Goal: Information Seeking & Learning: Find contact information

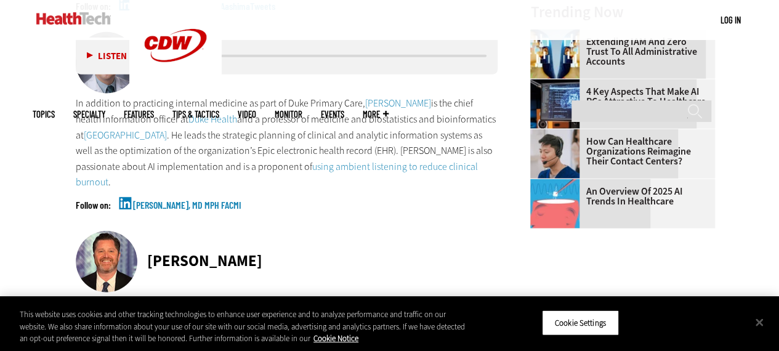
scroll to position [1368, 0]
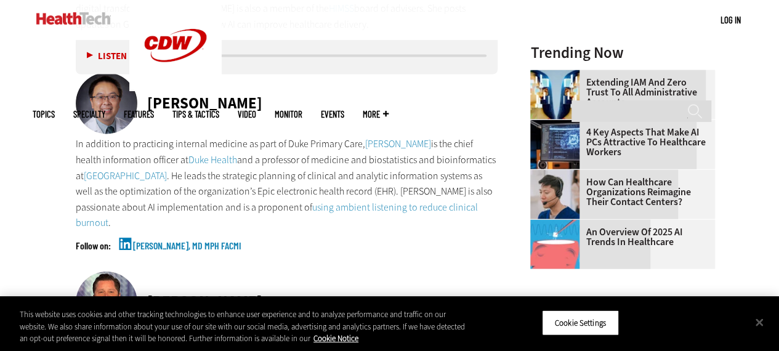
click at [137, 247] on link "[PERSON_NAME], MD MPH FACMI" at bounding box center [187, 256] width 108 height 31
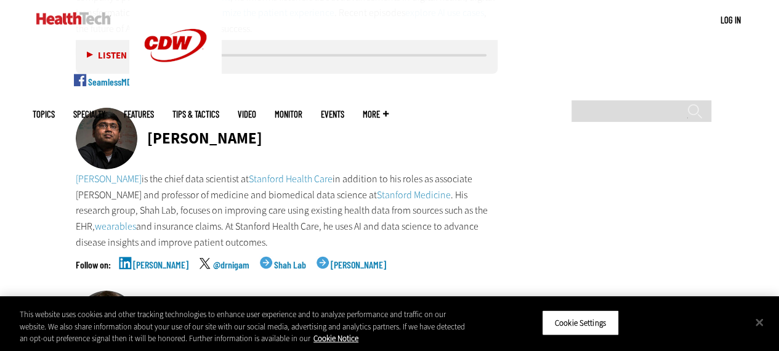
scroll to position [1922, 0]
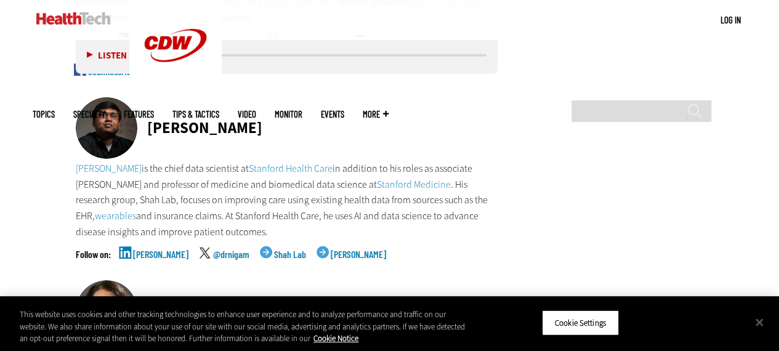
click at [142, 254] on link "[PERSON_NAME]" at bounding box center [160, 264] width 55 height 31
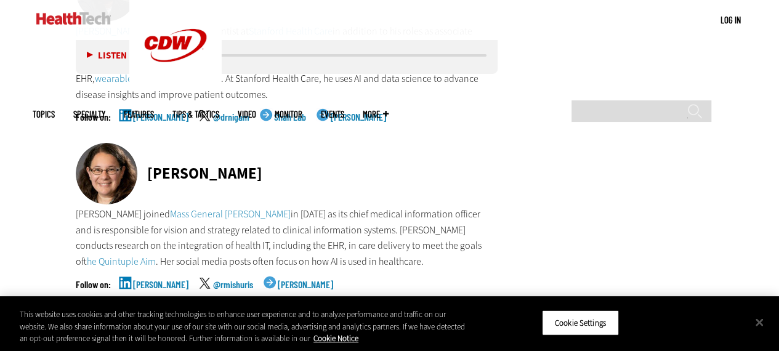
scroll to position [2100, 0]
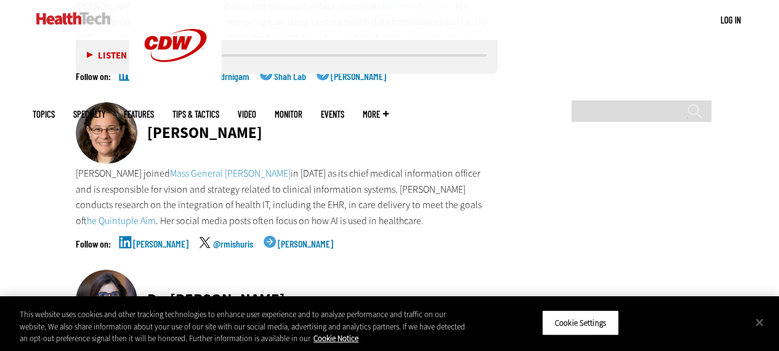
click at [150, 243] on link "[PERSON_NAME]" at bounding box center [160, 254] width 55 height 31
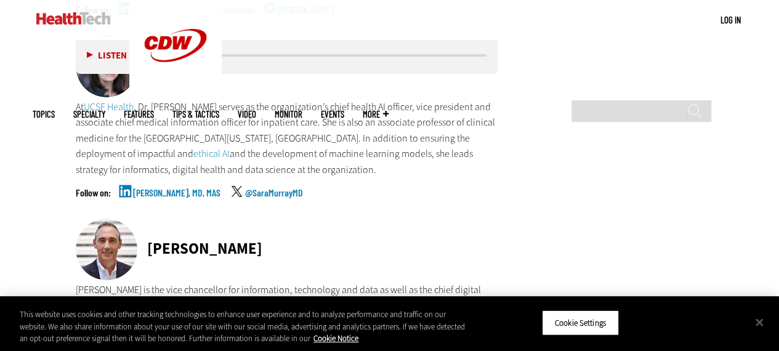
scroll to position [2375, 0]
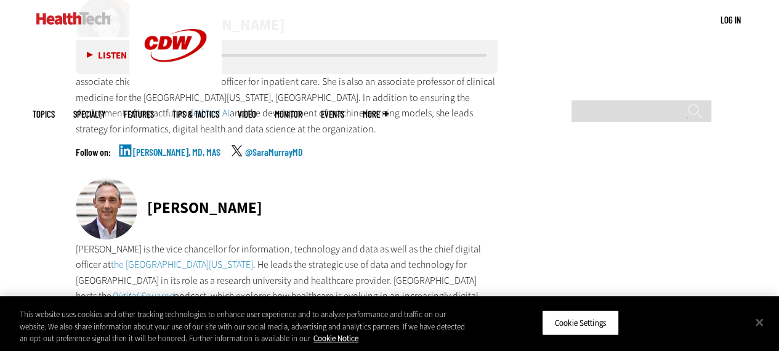
click at [150, 152] on link "[PERSON_NAME], MD, MAS" at bounding box center [176, 162] width 87 height 31
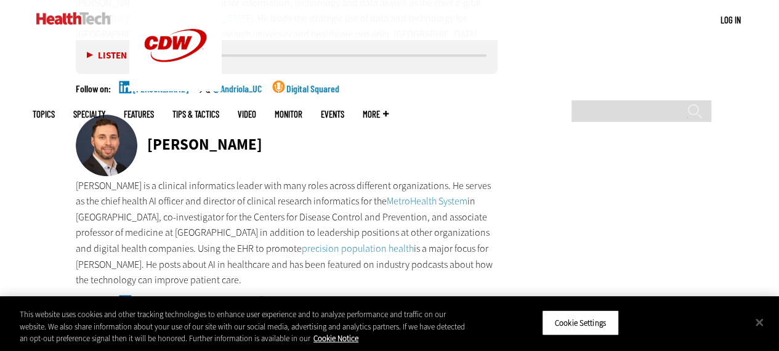
scroll to position [2645, 0]
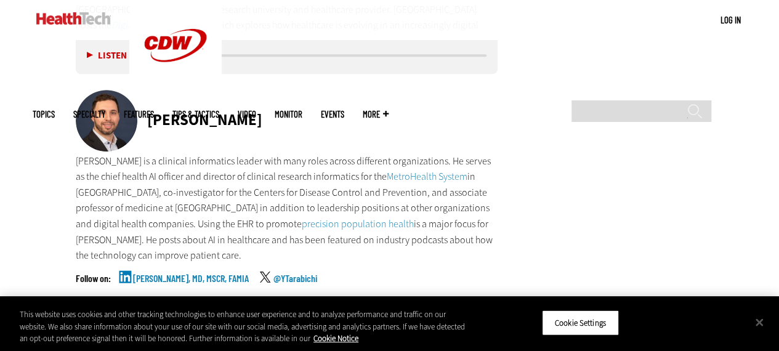
click at [173, 273] on link "[PERSON_NAME], MD, MSCR, FAMIA" at bounding box center [191, 288] width 116 height 31
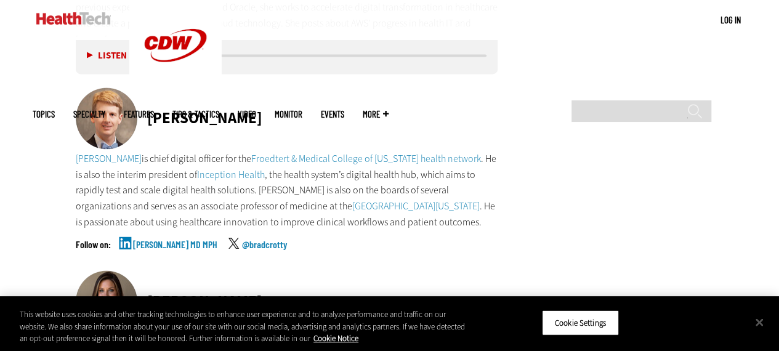
scroll to position [3220, 0]
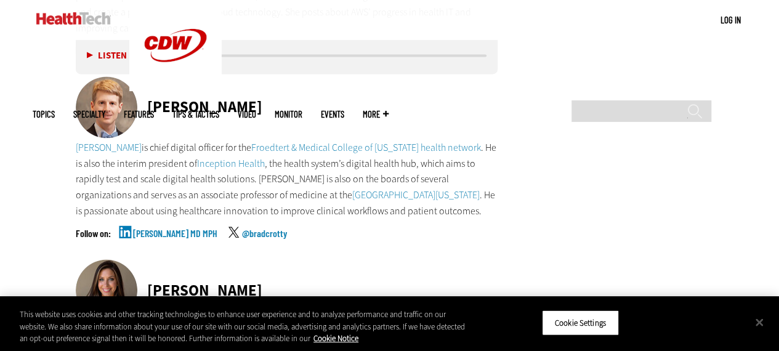
click at [164, 228] on link "[PERSON_NAME] MD MPH" at bounding box center [175, 243] width 84 height 31
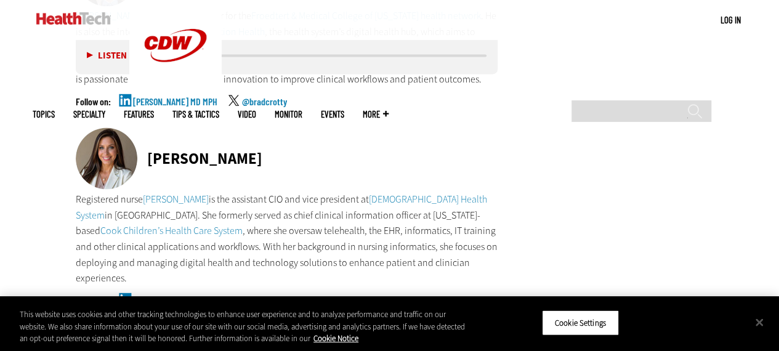
scroll to position [3359, 0]
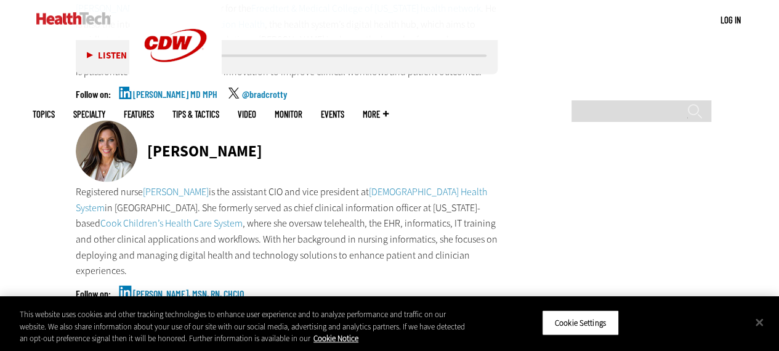
click at [156, 288] on link "[PERSON_NAME], MSN, RN, CHCIO" at bounding box center [188, 303] width 111 height 31
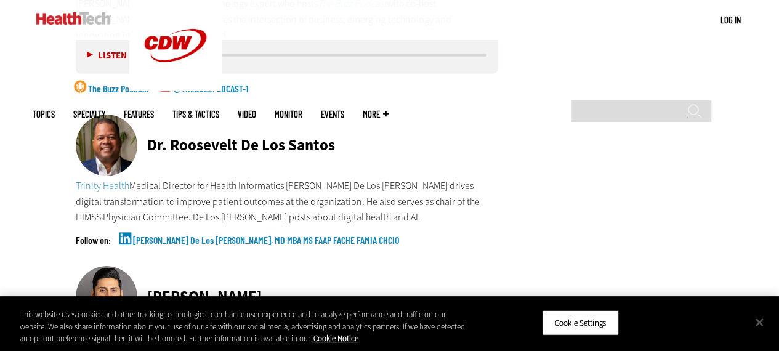
scroll to position [4287, 0]
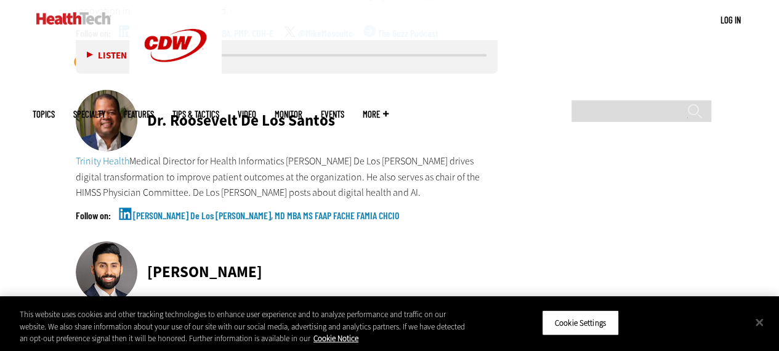
click at [164, 211] on link "[PERSON_NAME] De Los [PERSON_NAME], MD MBA MS FAAP FACHE FAMIA CHCIO" at bounding box center [266, 226] width 266 height 31
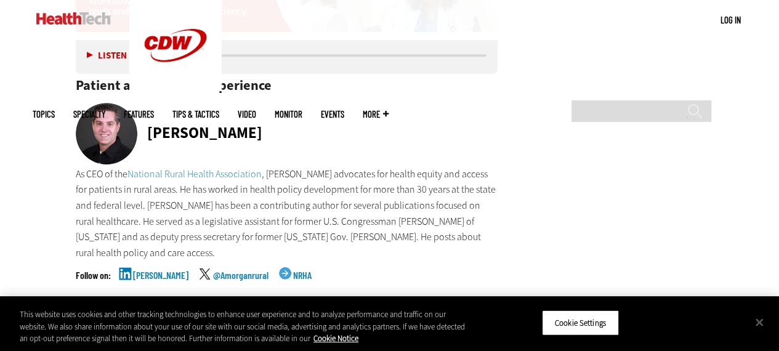
scroll to position [4952, 0]
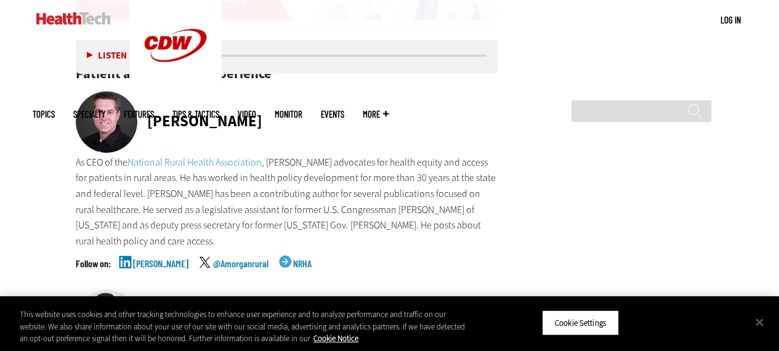
click at [151, 259] on link "[PERSON_NAME]" at bounding box center [160, 274] width 55 height 31
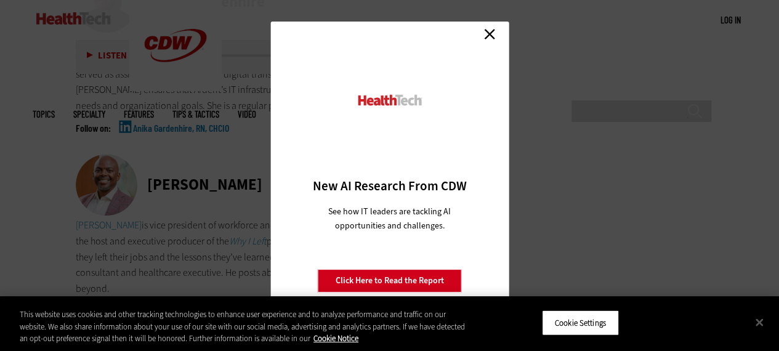
scroll to position [5280, 0]
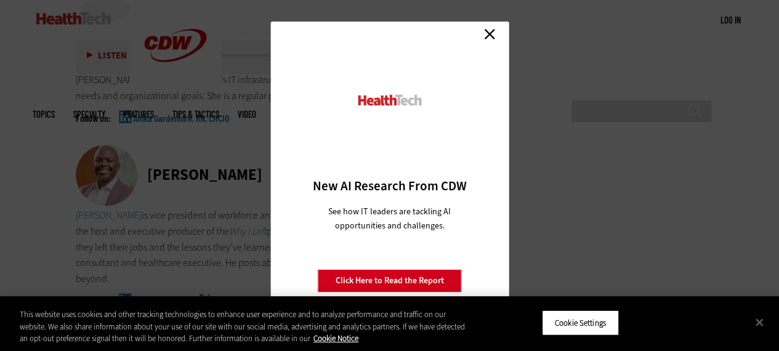
click at [489, 36] on link "Close" at bounding box center [489, 34] width 18 height 18
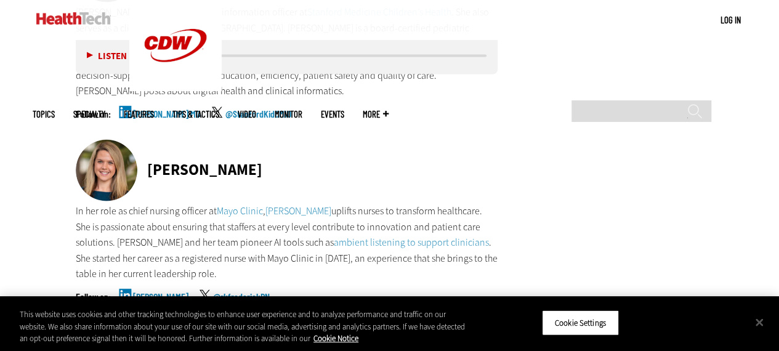
scroll to position [5904, 0]
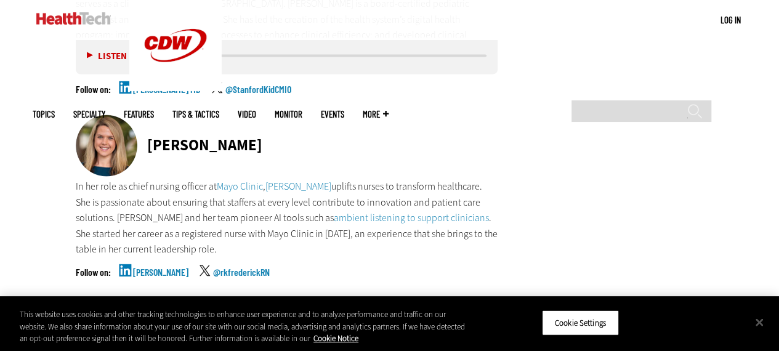
click at [151, 267] on link "[PERSON_NAME]" at bounding box center [160, 282] width 55 height 31
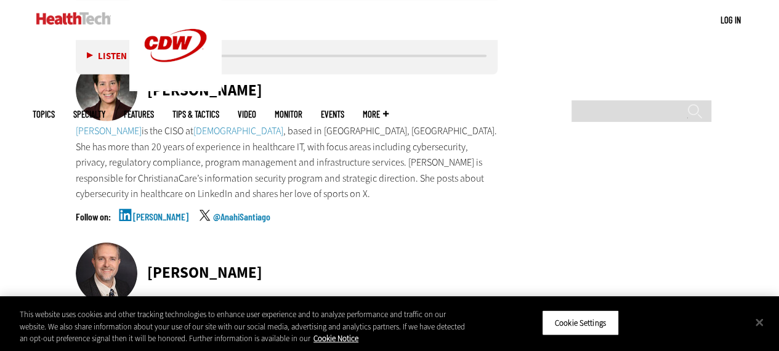
scroll to position [6330, 0]
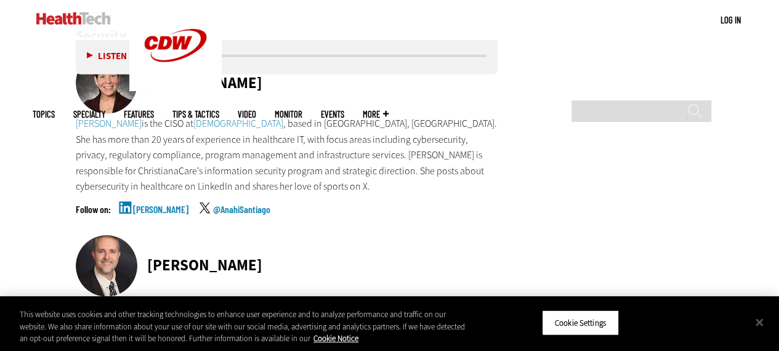
click at [150, 204] on link "[PERSON_NAME]" at bounding box center [160, 219] width 55 height 31
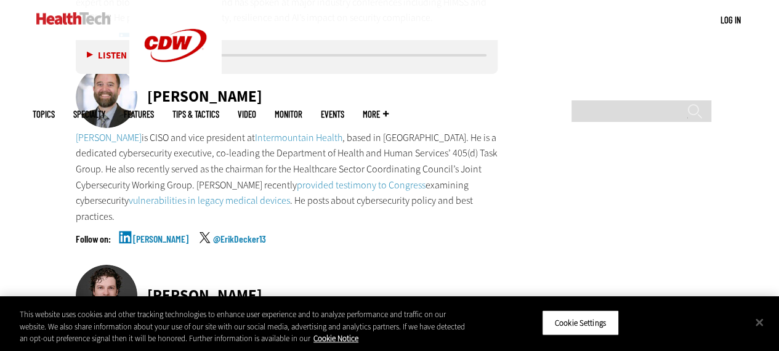
scroll to position [6658, 0]
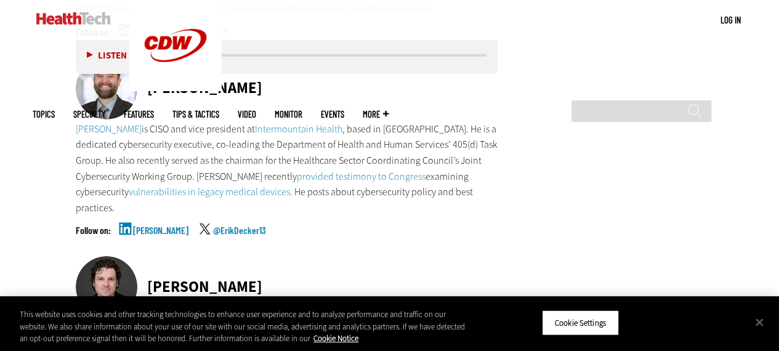
click at [152, 225] on link "[PERSON_NAME]" at bounding box center [160, 240] width 55 height 31
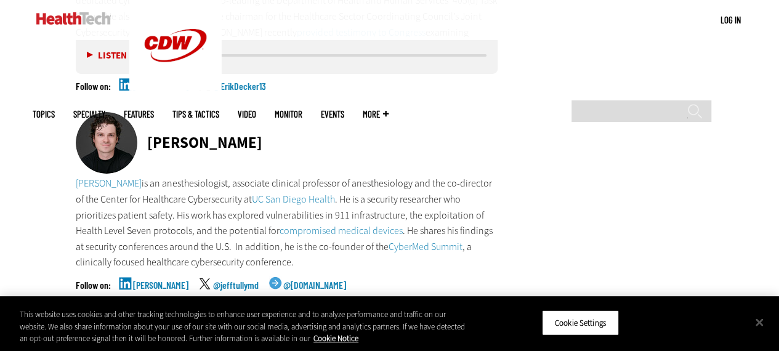
scroll to position [6815, 0]
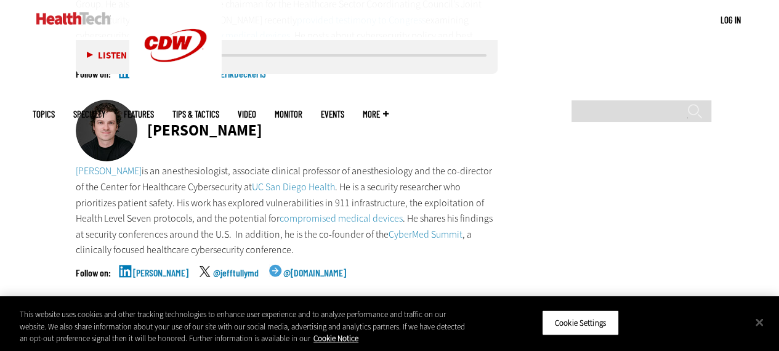
click at [146, 268] on link "[PERSON_NAME]" at bounding box center [160, 283] width 55 height 31
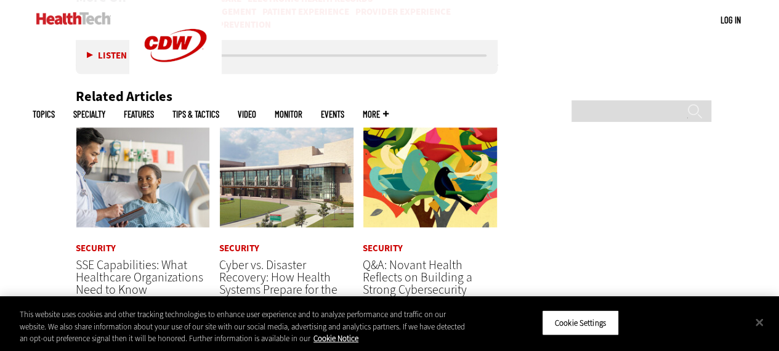
scroll to position [7520, 0]
